Goal: Transaction & Acquisition: Book appointment/travel/reservation

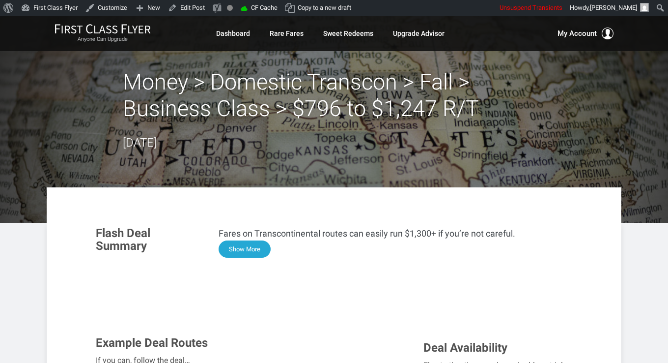
click at [266, 248] on button "Show More" at bounding box center [245, 248] width 52 height 17
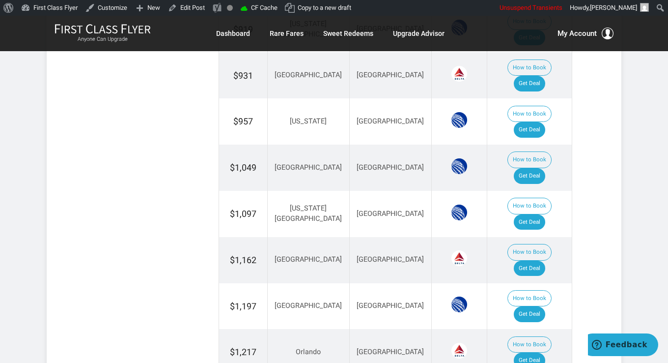
scroll to position [1425, 0]
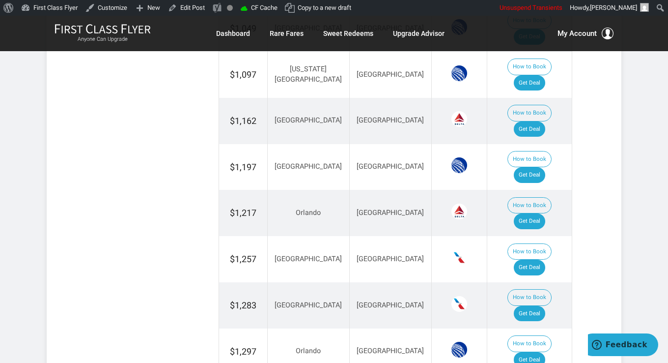
click at [537, 352] on link "Get Deal" at bounding box center [529, 360] width 31 height 16
click at [540, 306] on link "Get Deal" at bounding box center [529, 314] width 31 height 16
click at [530, 260] on link "Get Deal" at bounding box center [529, 268] width 31 height 16
click at [544, 213] on link "Get Deal" at bounding box center [529, 221] width 31 height 16
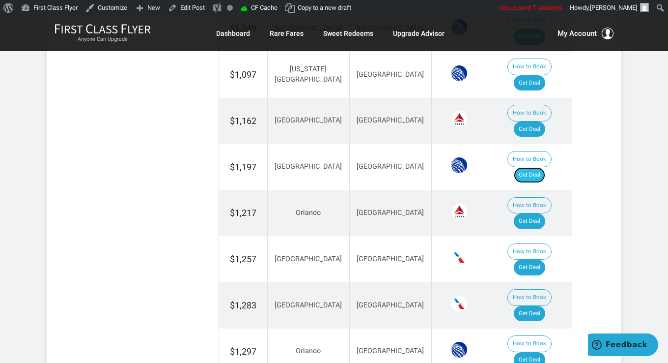
click at [539, 167] on link "Get Deal" at bounding box center [529, 175] width 31 height 16
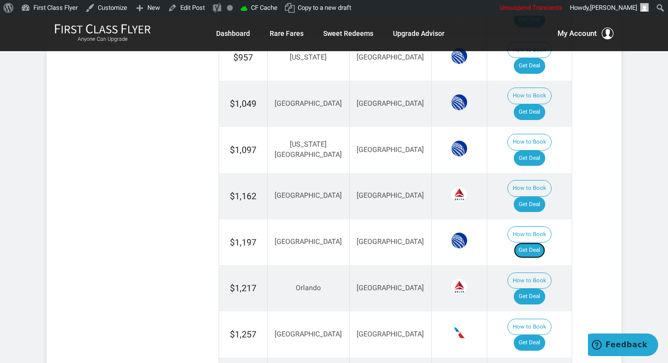
scroll to position [1327, 0]
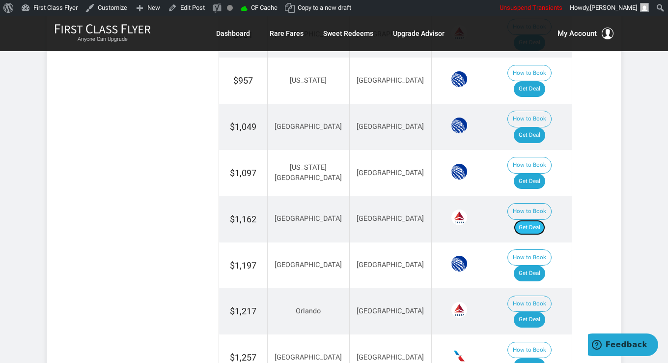
click at [540, 220] on link "Get Deal" at bounding box center [529, 228] width 31 height 16
click at [526, 174] on link "Get Deal" at bounding box center [529, 182] width 31 height 16
click at [536, 127] on link "Get Deal" at bounding box center [529, 135] width 31 height 16
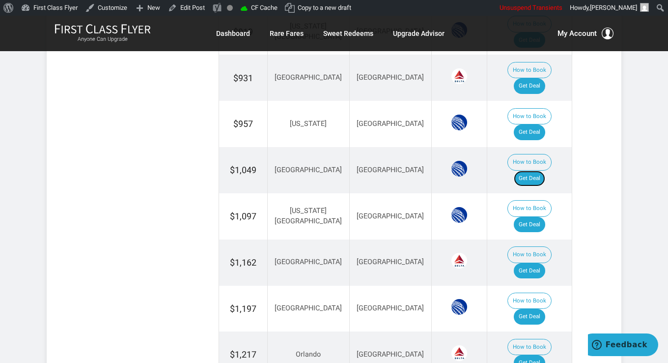
scroll to position [1278, 0]
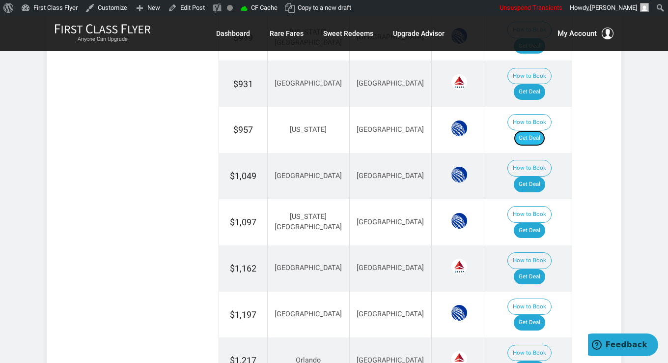
click at [530, 130] on link "Get Deal" at bounding box center [529, 138] width 31 height 16
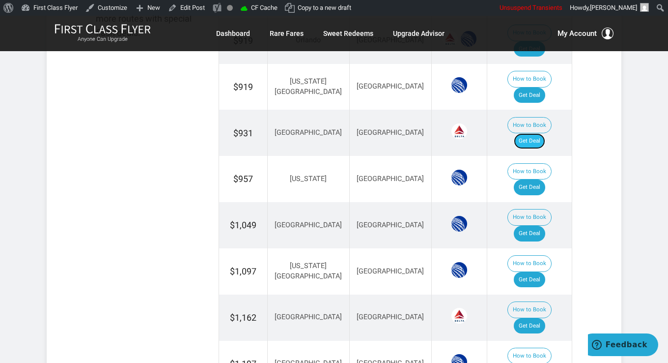
click at [537, 133] on link "Get Deal" at bounding box center [529, 141] width 31 height 16
click at [539, 87] on link "Get Deal" at bounding box center [529, 95] width 31 height 16
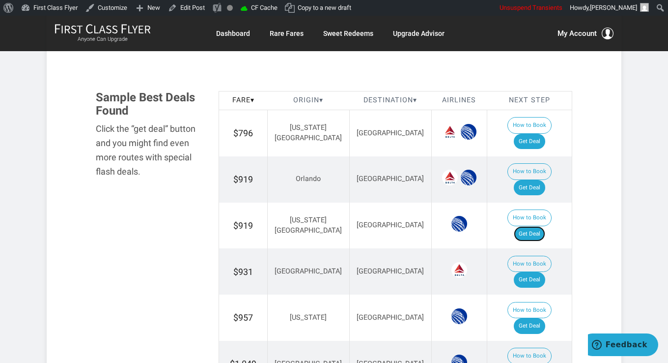
scroll to position [1081, 0]
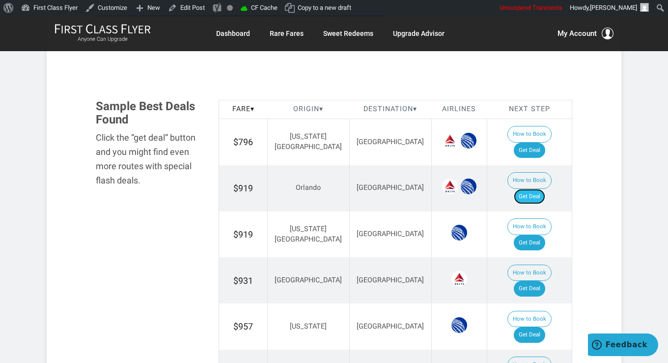
click at [542, 189] on link "Get Deal" at bounding box center [529, 197] width 31 height 16
click at [541, 143] on link "Get Deal" at bounding box center [529, 151] width 31 height 16
